Goal: Check status: Check status

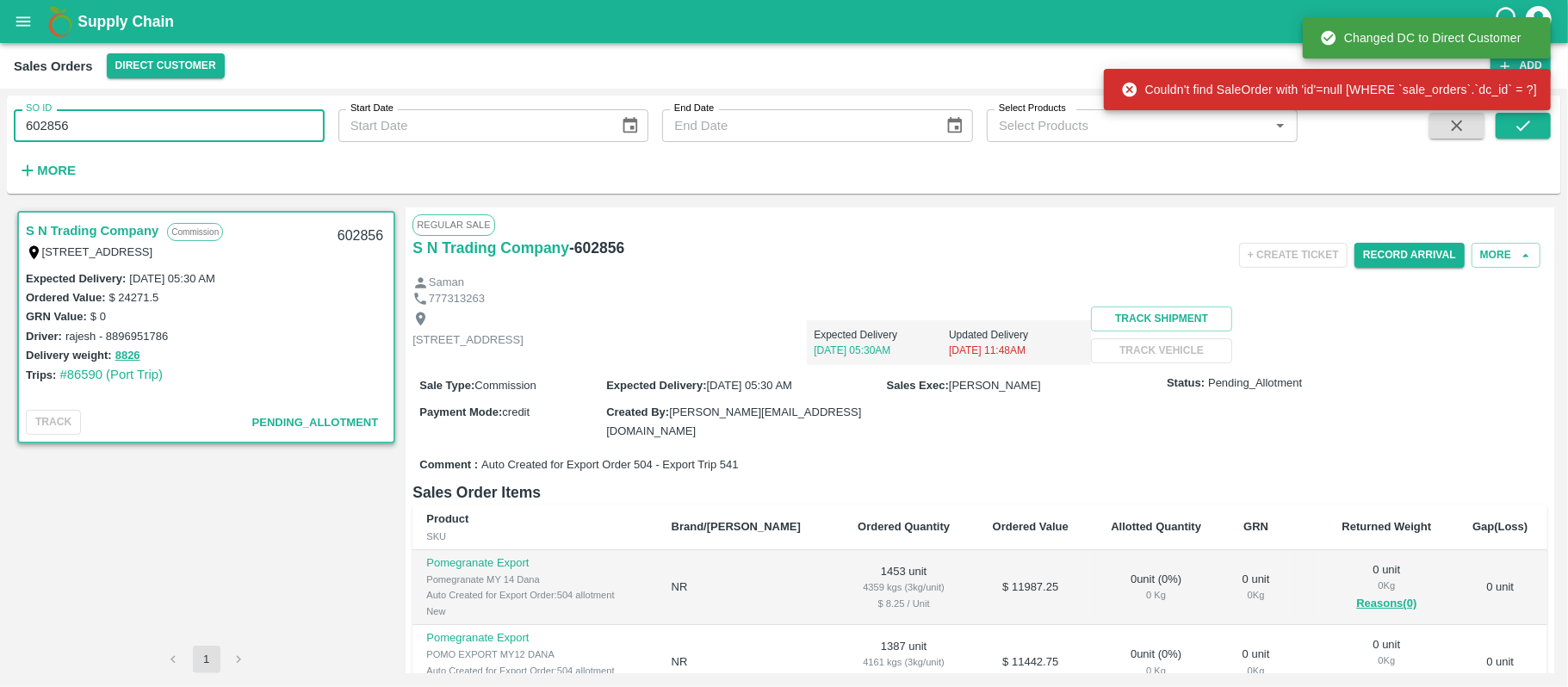
scroll to position [376, 0]
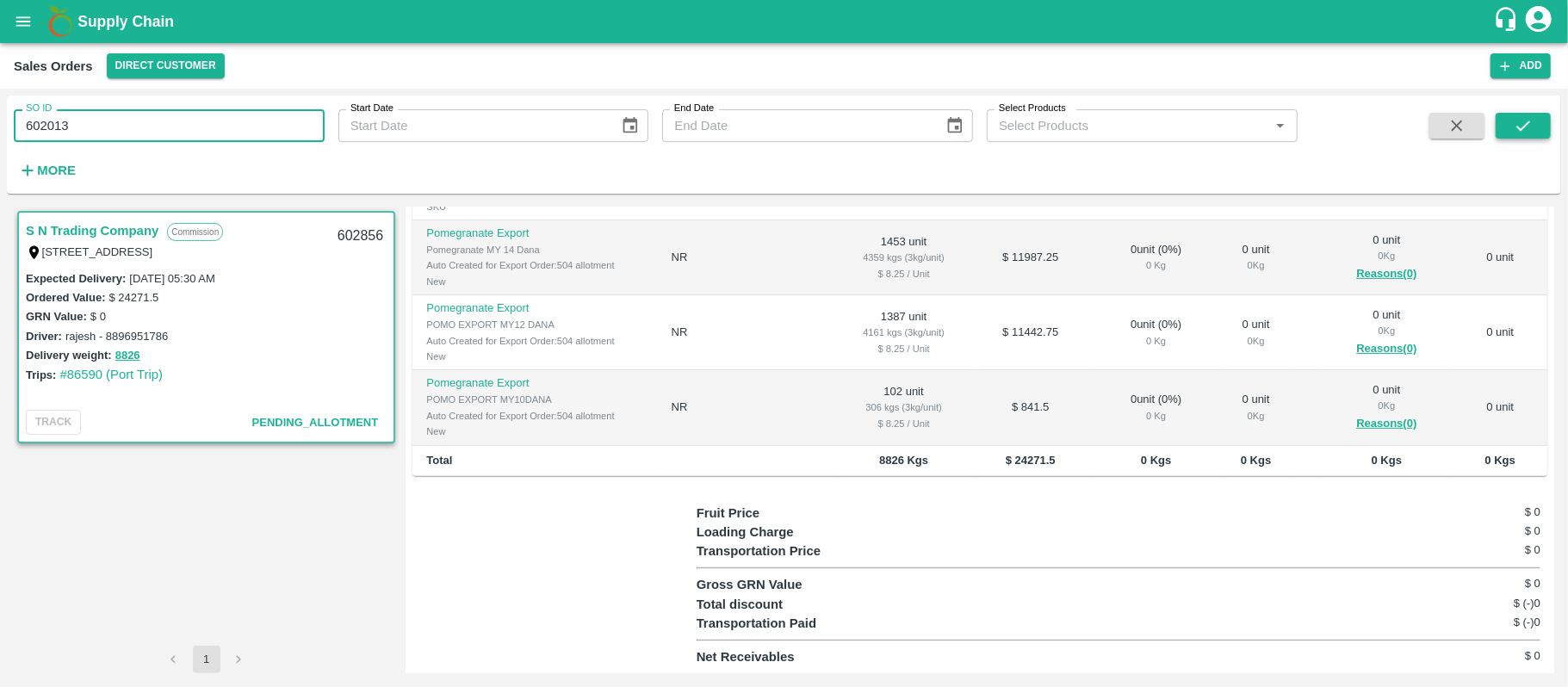
type input "602013"
click at [1534, 132] on button "submit" at bounding box center [1523, 125] width 55 height 25
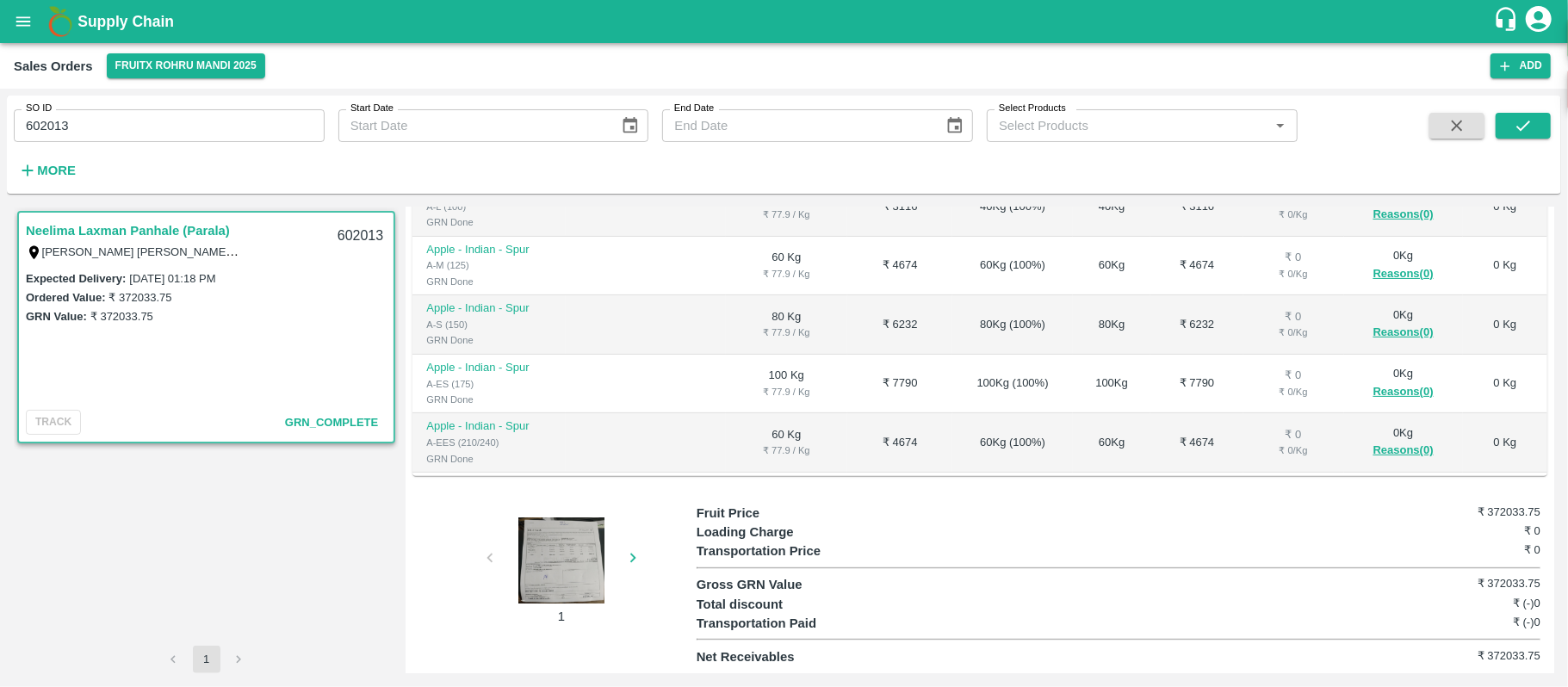
scroll to position [689, 0]
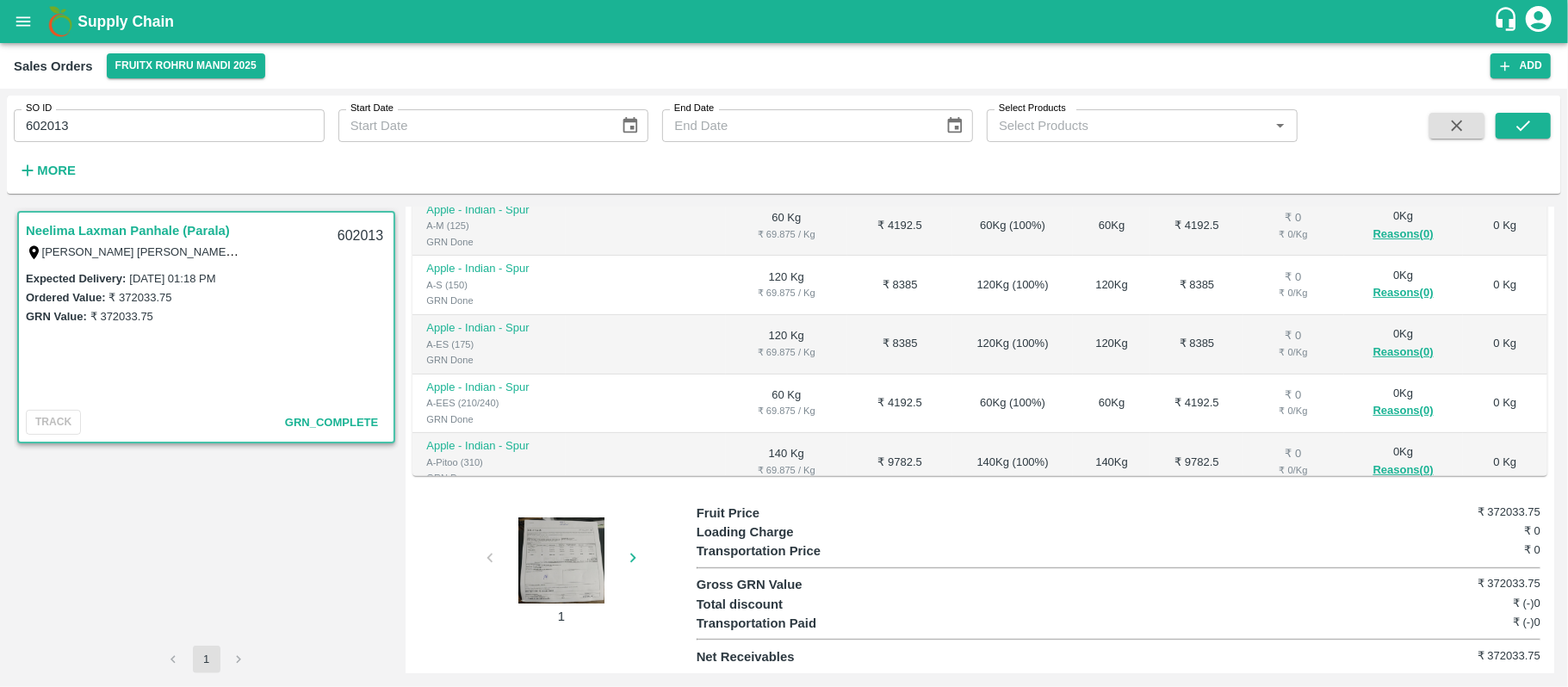
click at [545, 549] on div at bounding box center [561, 561] width 129 height 86
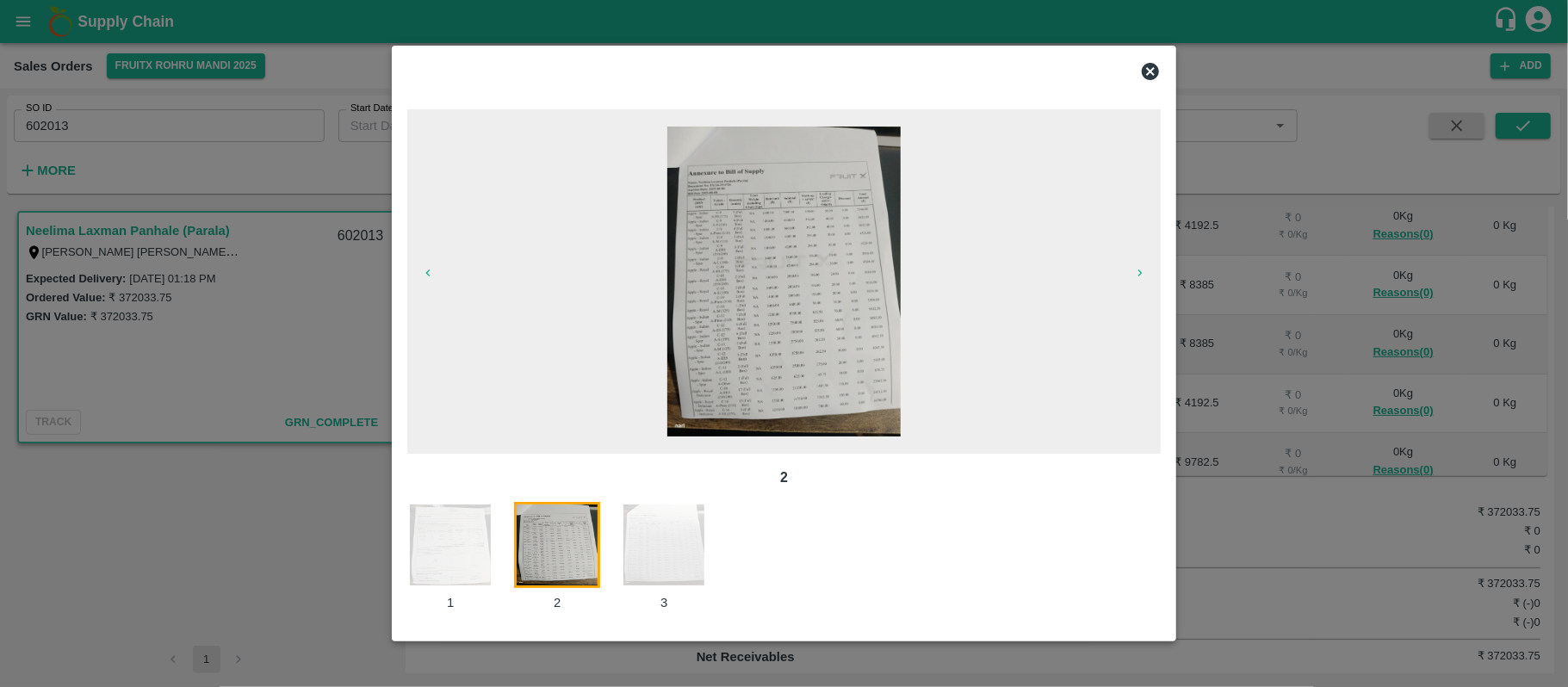
click at [652, 555] on img at bounding box center [664, 545] width 86 height 86
